Goal: Find specific page/section: Find specific page/section

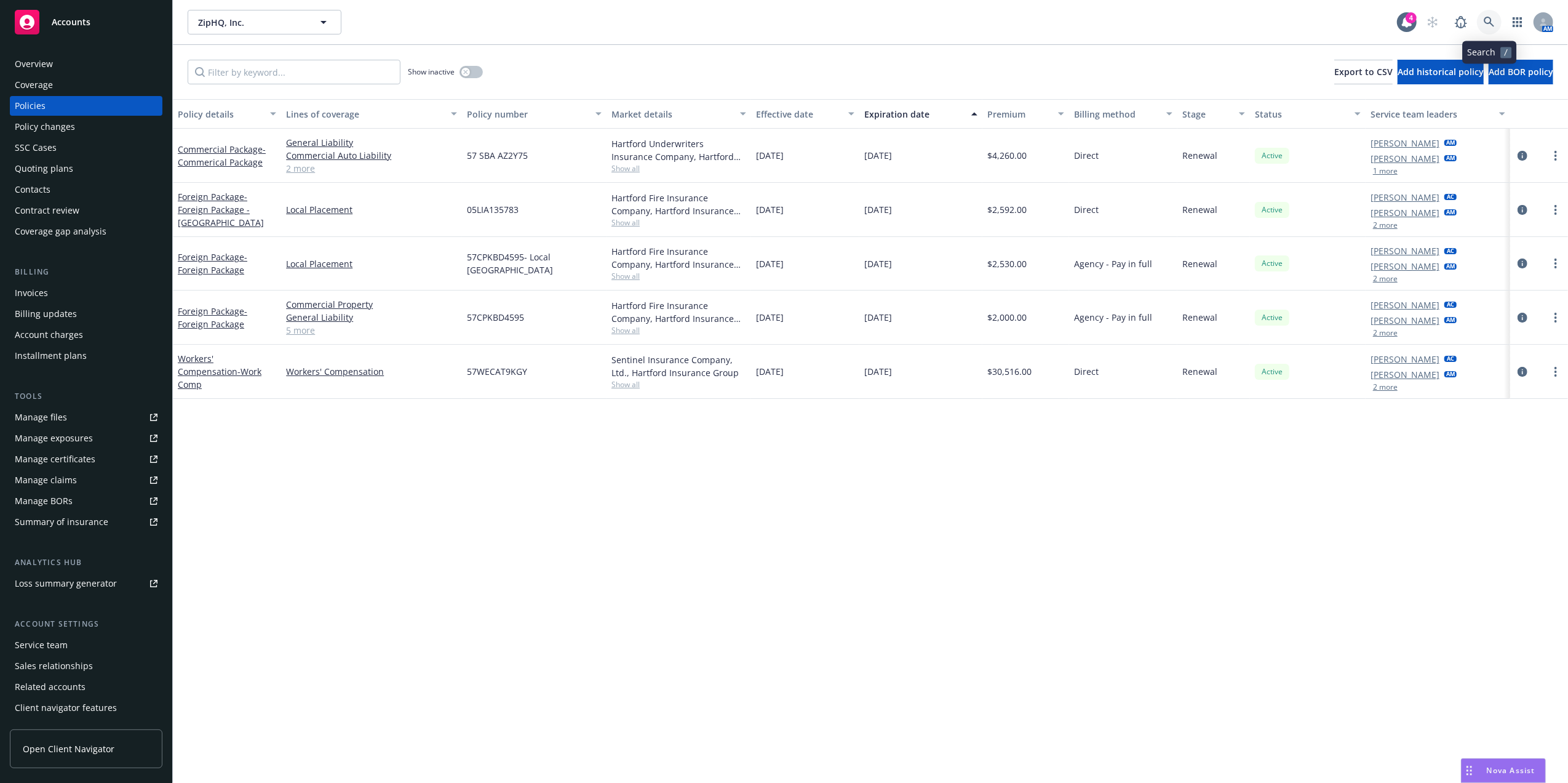
click at [1487, 24] on icon at bounding box center [1489, 21] width 10 height 10
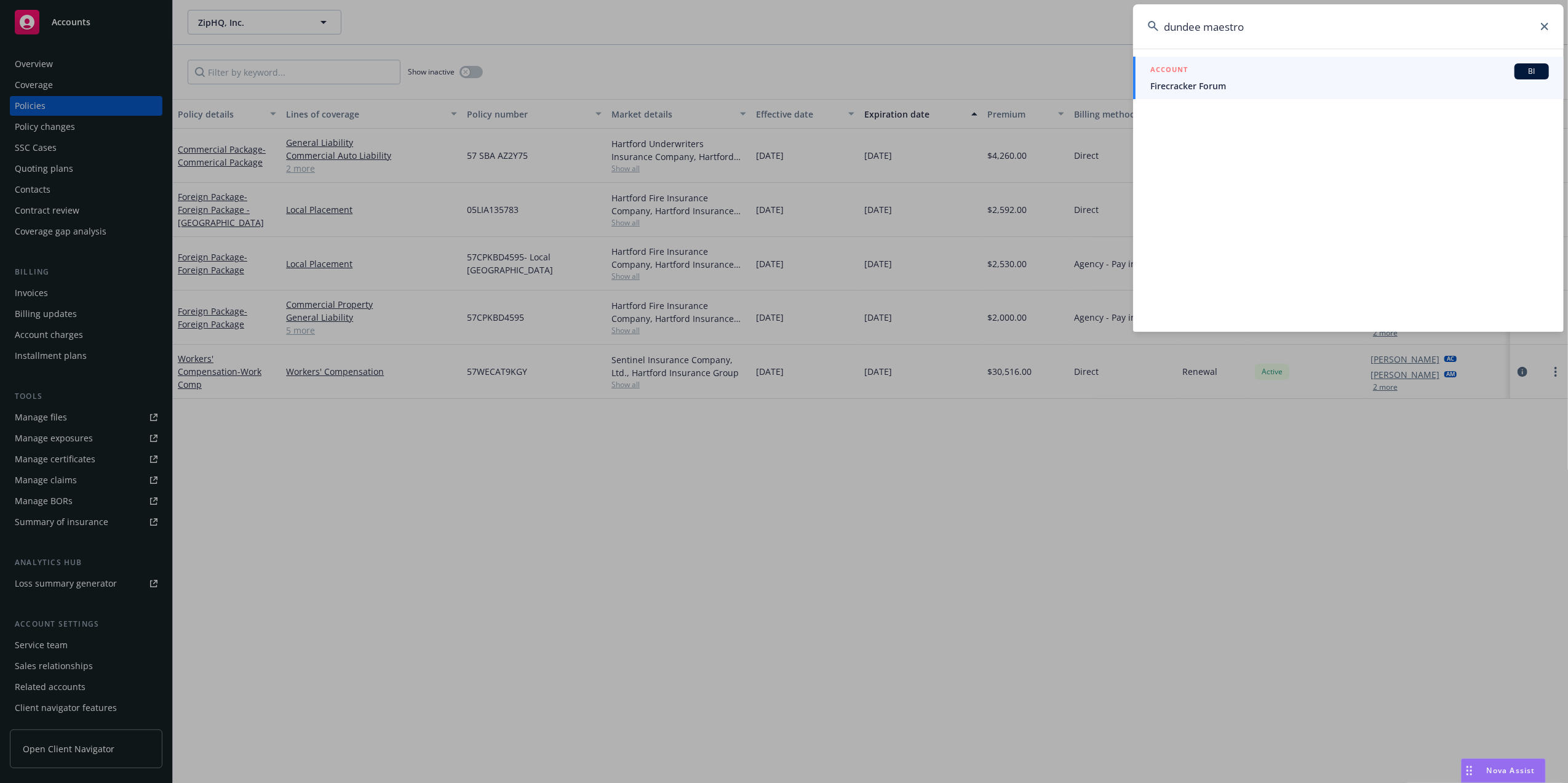
drag, startPoint x: 1308, startPoint y: 28, endPoint x: 1103, endPoint y: 12, distance: 205.6
click at [1103, 12] on div "dundee maestro ACCOUNT BI Firecracker Forum" at bounding box center [784, 392] width 1568 height 783
paste input "Dundee Harmony LP"
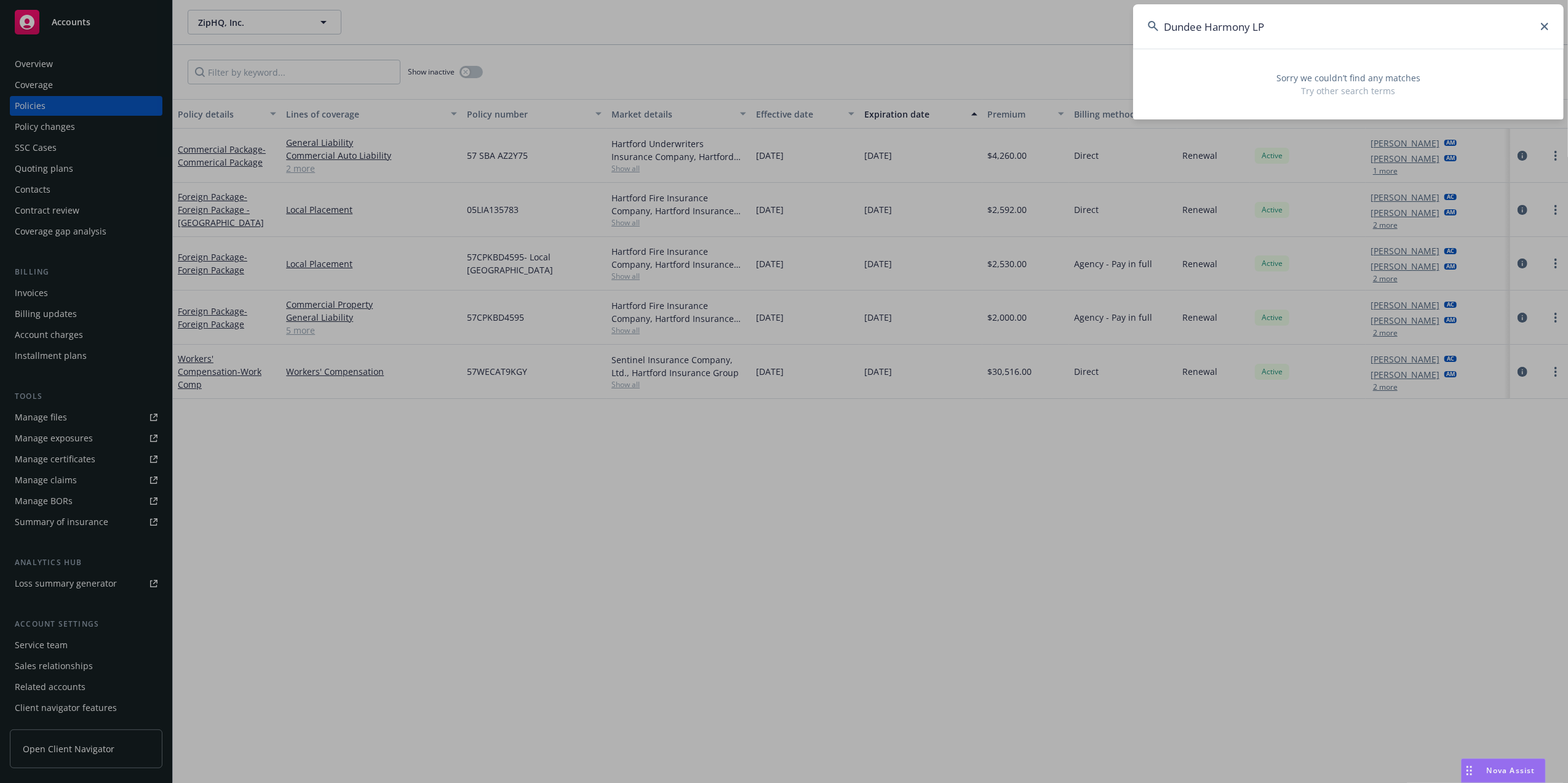
click at [1318, 32] on input "Dundee Harmony LP" at bounding box center [1349, 26] width 431 height 45
paste input "FW: Dundee Maestro"
drag, startPoint x: 1189, startPoint y: 22, endPoint x: 1067, endPoint y: 30, distance: 122.3
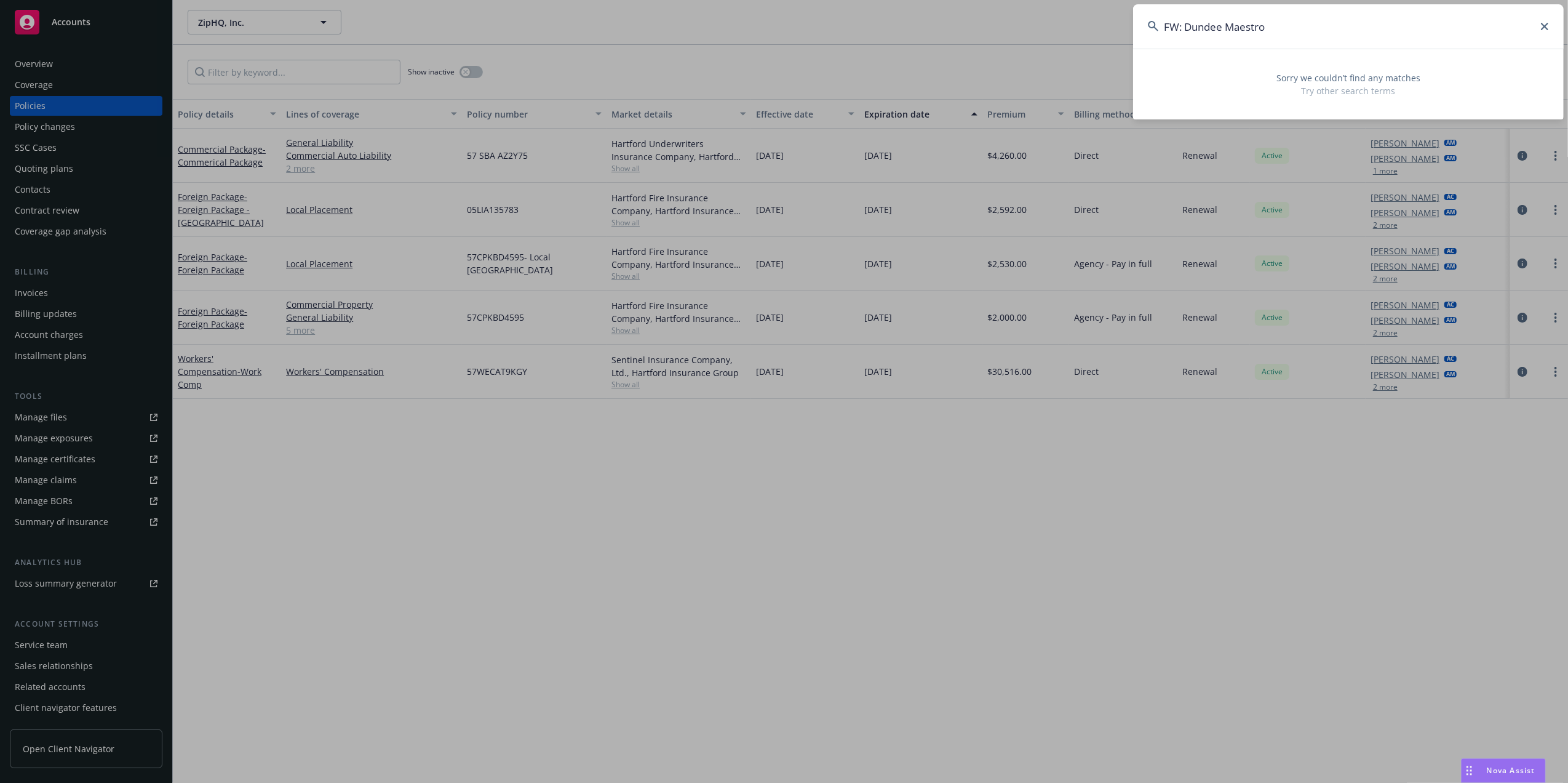
click at [1067, 30] on div "FW: Dundee Maestro Sorry we couldn’t find any matches Try other search terms" at bounding box center [784, 392] width 1568 height 783
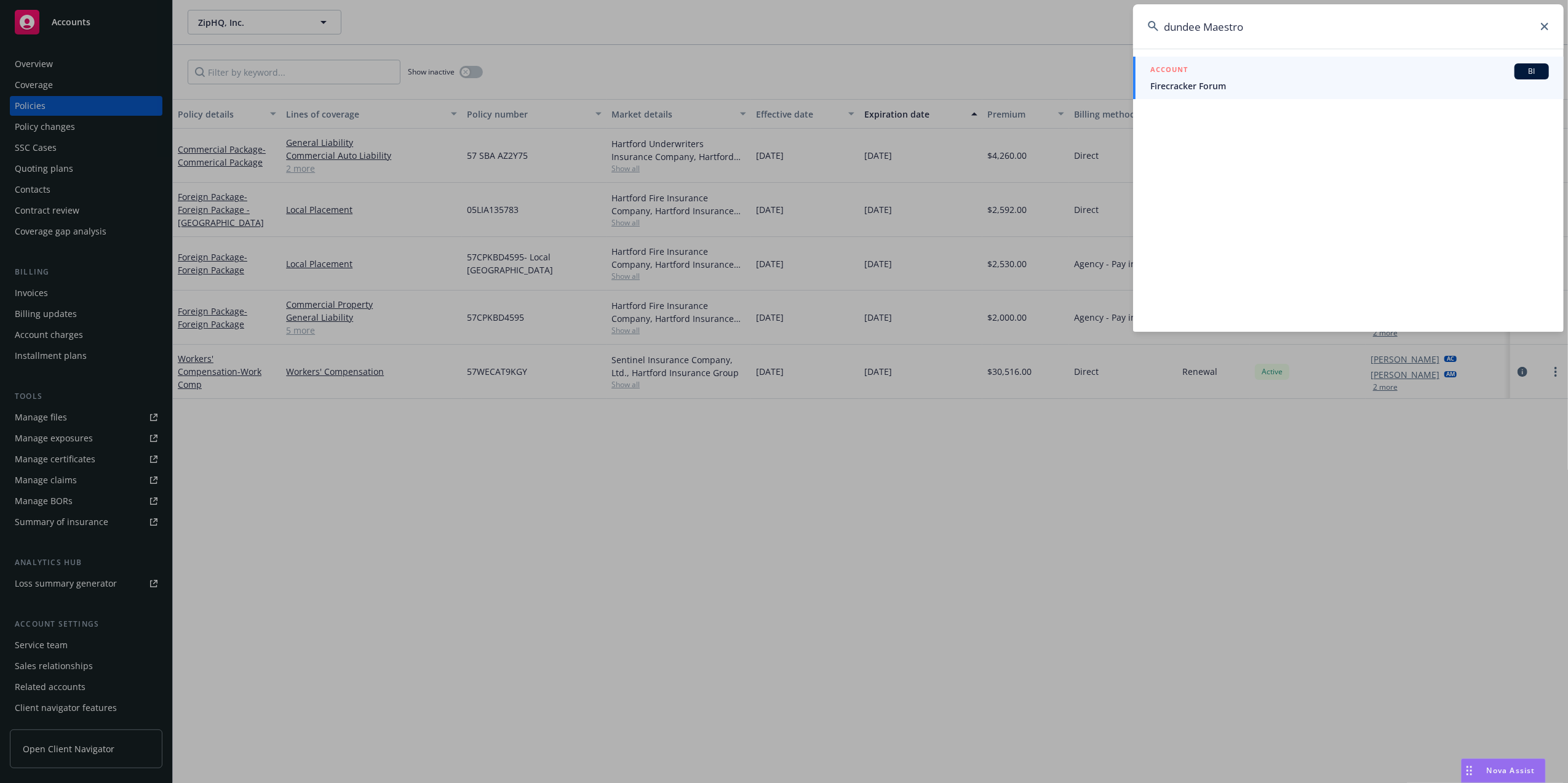
type input "dundee Maestro"
click at [1249, 81] on span "Firecracker Forum" at bounding box center [1349, 86] width 399 height 13
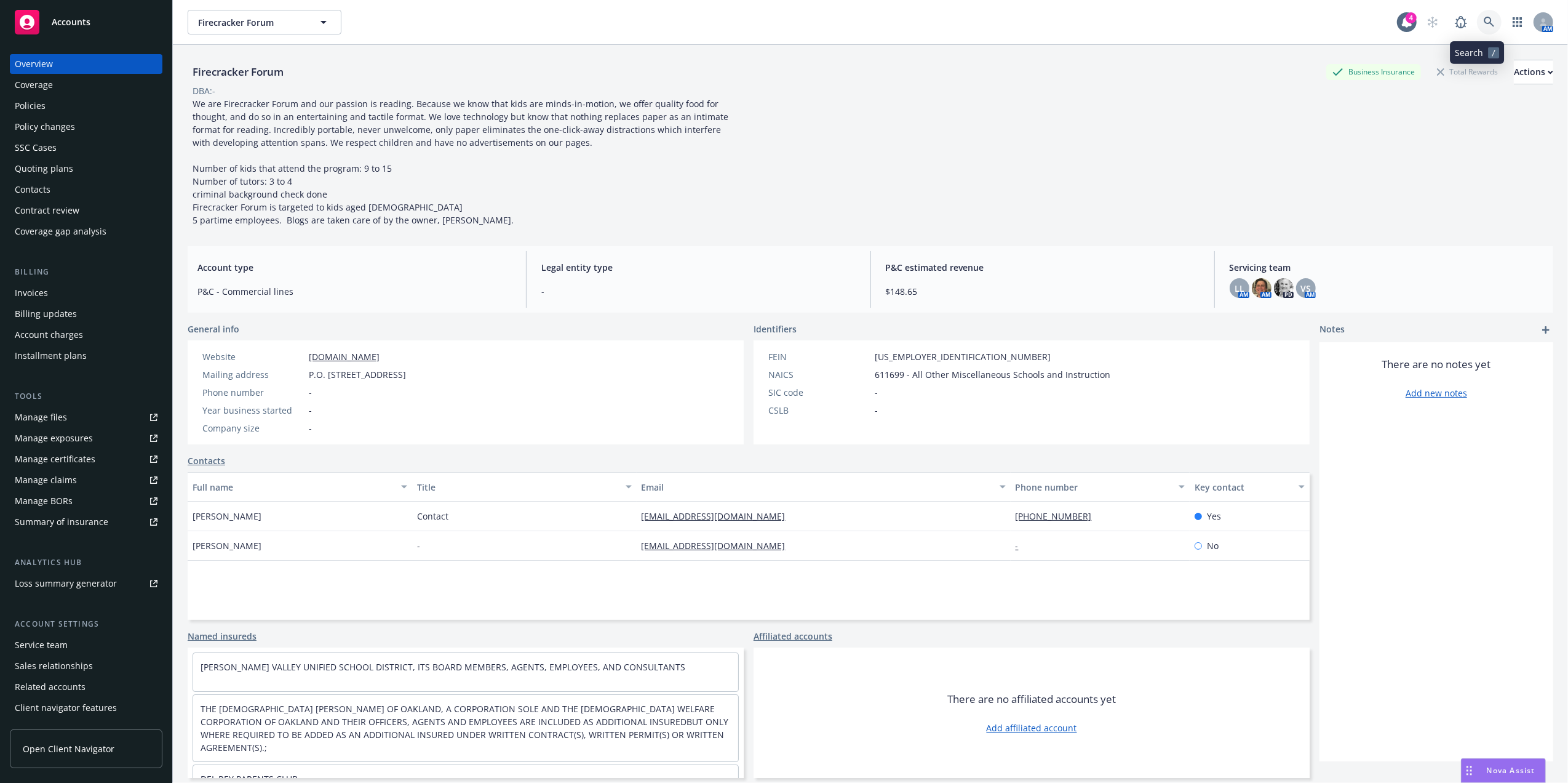
click at [1484, 22] on icon at bounding box center [1490, 22] width 11 height 11
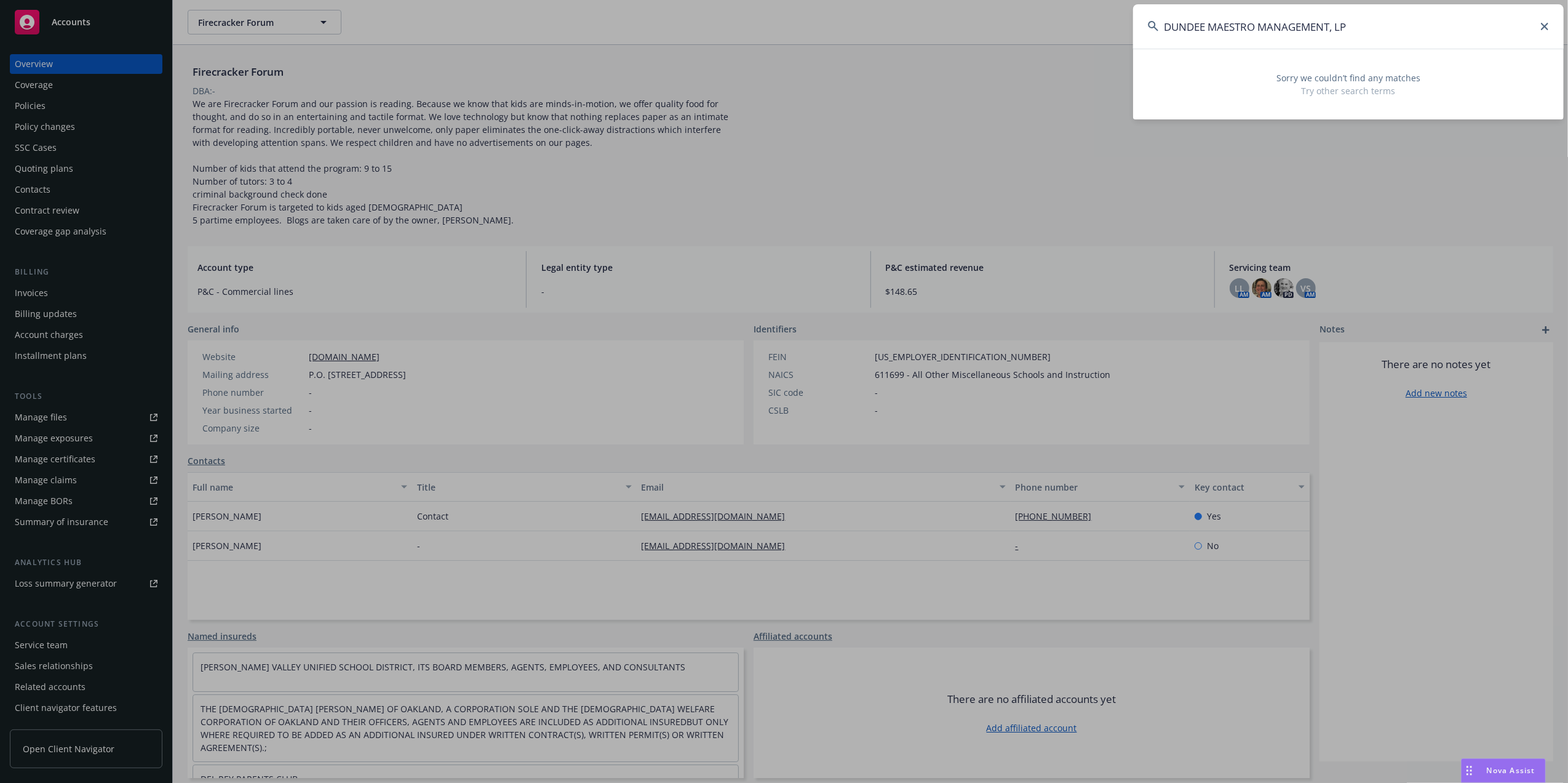
type input "DUNDEE MAESTRO MANAGEMENT, LP"
drag, startPoint x: 523, startPoint y: 152, endPoint x: 514, endPoint y: 153, distance: 9.1
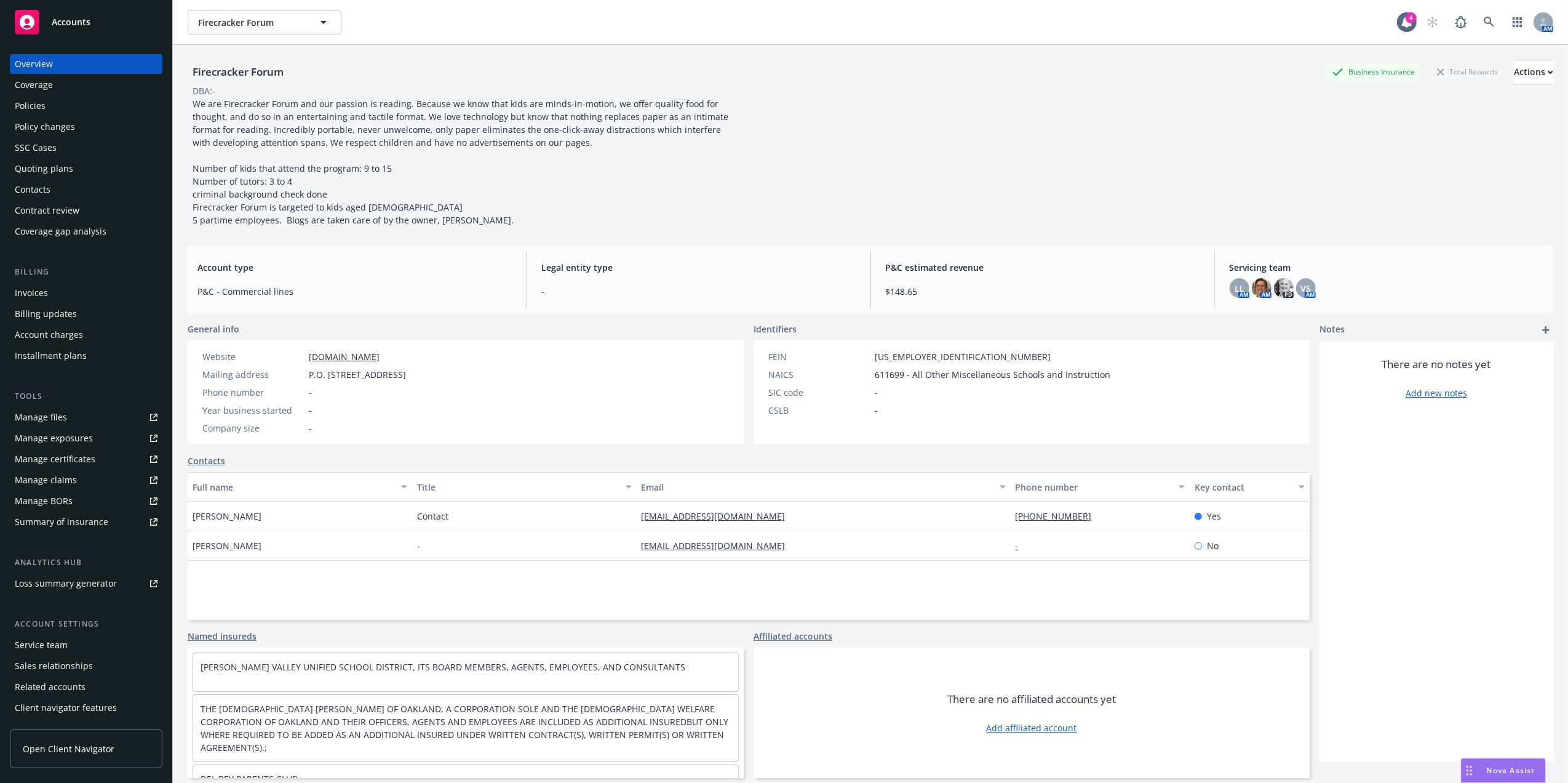
click at [53, 105] on div "Policies" at bounding box center [86, 106] width 142 height 20
